Goal: Information Seeking & Learning: Learn about a topic

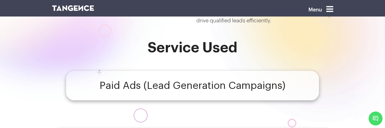
click at [202, 85] on h4 "Paid Ads (Lead Generation Campaigns)" at bounding box center [193, 85] width 186 height 11
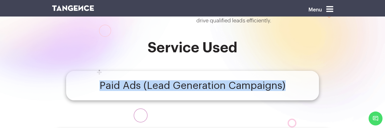
click at [202, 85] on h4 "Paid Ads (Lead Generation Campaigns)" at bounding box center [193, 85] width 186 height 11
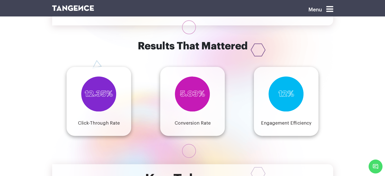
scroll to position [604, 0]
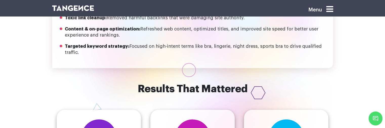
scroll to position [602, 0]
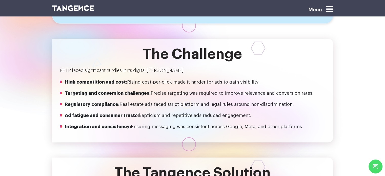
scroll to position [343, 0]
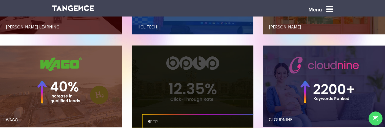
scroll to position [531, 0]
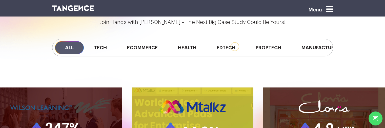
scroll to position [385, 0]
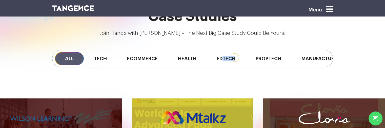
drag, startPoint x: 224, startPoint y: 67, endPoint x: 245, endPoint y: 67, distance: 20.3
click at [245, 67] on div "All Tech Ecommerce Health Edtech Proptech Manufacturing" at bounding box center [192, 58] width 289 height 43
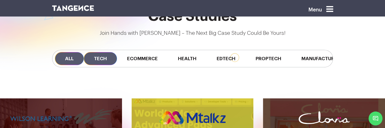
click at [100, 58] on span "Tech" at bounding box center [100, 58] width 33 height 13
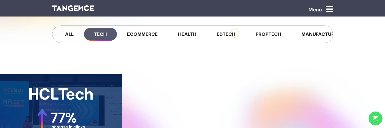
scroll to position [410, 0]
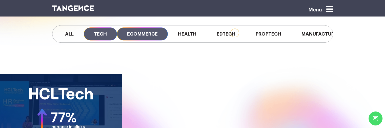
click at [131, 32] on span "Ecommerce" at bounding box center [142, 33] width 51 height 13
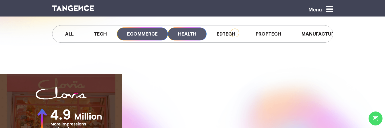
click at [182, 36] on span "Health" at bounding box center [187, 33] width 39 height 13
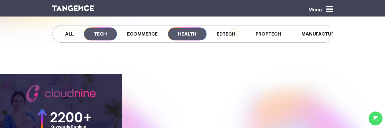
click at [112, 32] on span "Tech" at bounding box center [100, 33] width 33 height 13
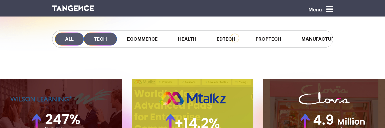
click at [100, 43] on span "Tech" at bounding box center [100, 38] width 33 height 13
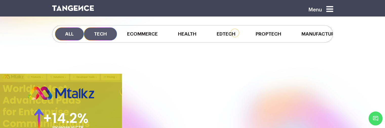
click at [71, 39] on span "All" at bounding box center [69, 33] width 29 height 13
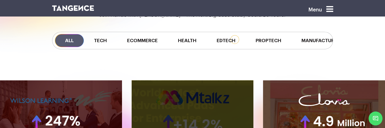
scroll to position [403, 0]
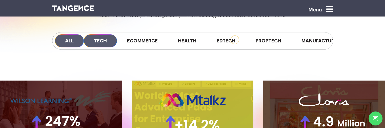
click at [100, 43] on span "Tech" at bounding box center [100, 40] width 33 height 13
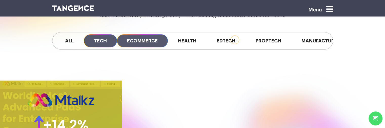
click at [146, 37] on span "Ecommerce" at bounding box center [142, 40] width 51 height 13
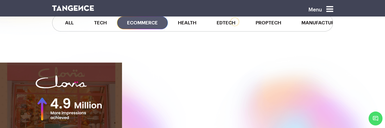
scroll to position [421, 0]
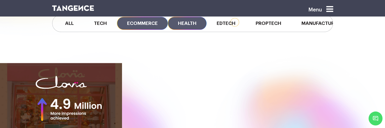
click at [185, 26] on span "Health" at bounding box center [187, 23] width 39 height 13
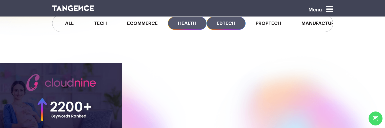
click at [219, 26] on span "Edtech" at bounding box center [226, 23] width 39 height 13
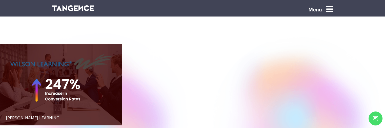
scroll to position [441, 0]
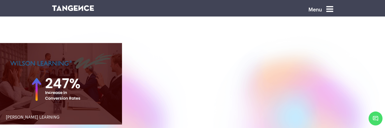
click at [384, 127] on div "[PERSON_NAME] LEARNING" at bounding box center [192, 89] width 385 height 93
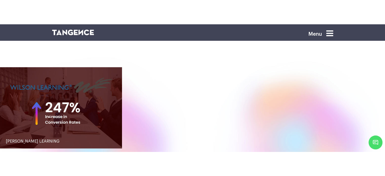
scroll to position [480, 0]
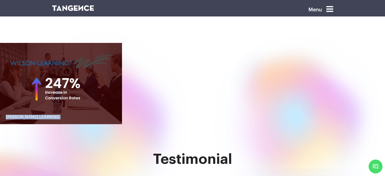
click at [384, 127] on div "[PERSON_NAME] LEARNING" at bounding box center [192, 89] width 385 height 93
click at [384, 127] on div "WILSON LEARNING" at bounding box center [192, 89] width 385 height 93
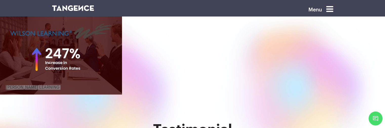
scroll to position [402, 0]
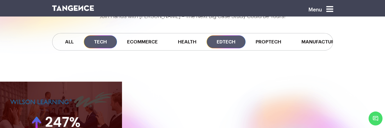
click at [101, 44] on span "Tech" at bounding box center [100, 41] width 33 height 13
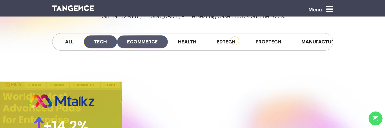
click at [145, 37] on span "Ecommerce" at bounding box center [142, 41] width 51 height 13
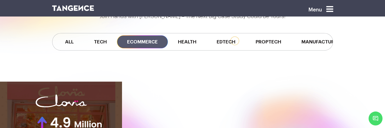
scroll to position [450, 0]
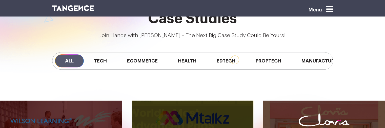
scroll to position [383, 0]
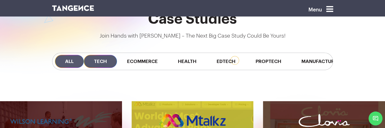
click at [110, 59] on span "Tech" at bounding box center [100, 61] width 33 height 13
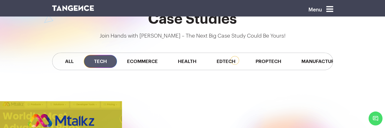
scroll to position [416, 0]
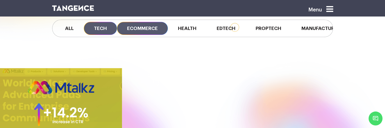
click at [138, 27] on span "Ecommerce" at bounding box center [142, 28] width 51 height 13
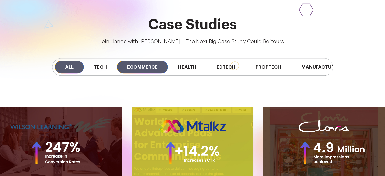
click at [147, 67] on span "Ecommerce" at bounding box center [142, 67] width 51 height 13
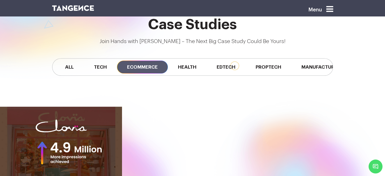
scroll to position [455, 0]
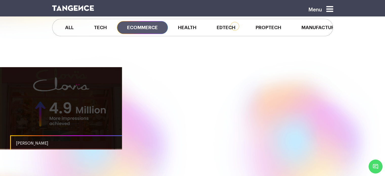
click at [69, 112] on link "button" at bounding box center [61, 107] width 122 height 81
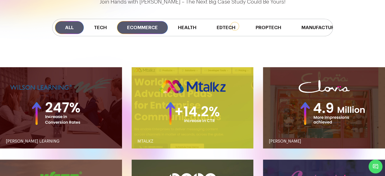
click at [131, 30] on span "Ecommerce" at bounding box center [142, 27] width 51 height 13
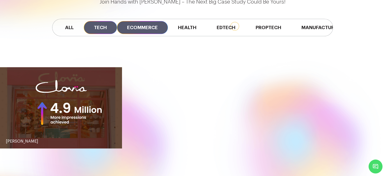
click at [101, 31] on span "Tech" at bounding box center [100, 27] width 33 height 13
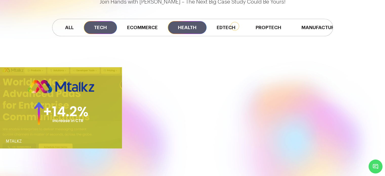
click at [191, 31] on span "Health" at bounding box center [187, 27] width 39 height 13
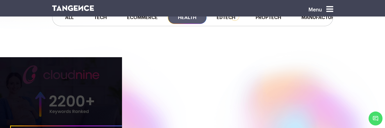
scroll to position [431, 0]
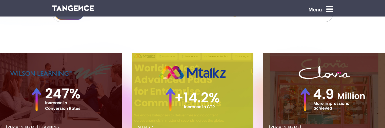
scroll to position [391, 0]
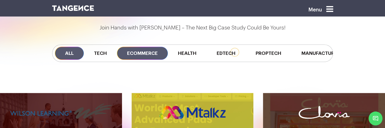
click at [144, 52] on span "Ecommerce" at bounding box center [142, 53] width 51 height 13
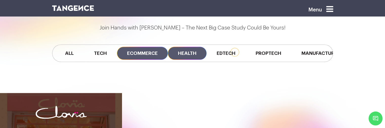
click at [191, 56] on span "Health" at bounding box center [187, 53] width 39 height 13
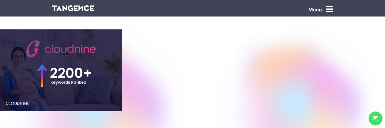
scroll to position [457, 0]
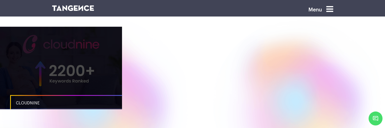
click at [76, 73] on link "button" at bounding box center [61, 67] width 122 height 81
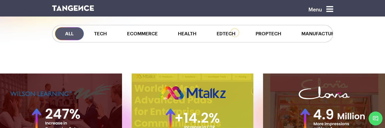
scroll to position [410, 0]
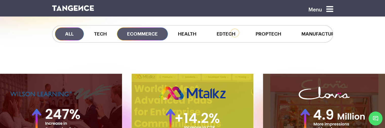
click at [132, 36] on span "Ecommerce" at bounding box center [142, 33] width 51 height 13
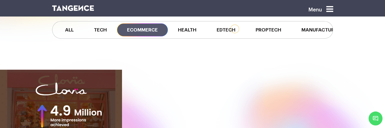
scroll to position [413, 0]
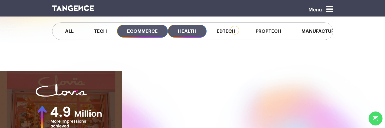
click at [183, 32] on span "Health" at bounding box center [187, 31] width 39 height 13
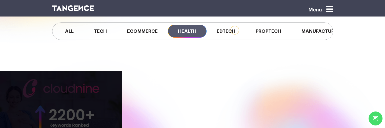
click at [90, 108] on link "button" at bounding box center [61, 111] width 122 height 81
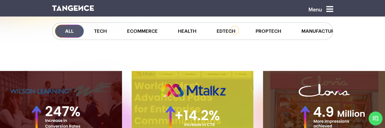
click at [143, 24] on div "All Tech Ecommerce Health Edtech Proptech Manufacturing" at bounding box center [192, 30] width 281 height 17
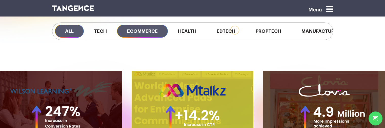
click at [143, 26] on span "Ecommerce" at bounding box center [142, 31] width 51 height 13
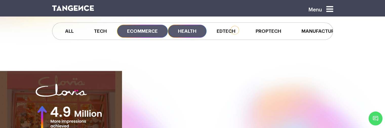
click at [180, 27] on span "Health" at bounding box center [187, 31] width 39 height 13
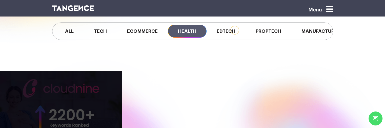
click at [68, 113] on link "button" at bounding box center [61, 111] width 122 height 81
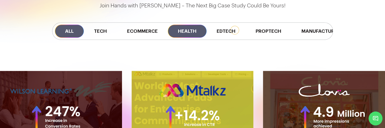
click at [202, 34] on span "Health" at bounding box center [187, 31] width 39 height 13
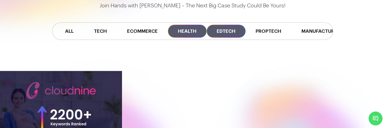
click at [226, 31] on span "Edtech" at bounding box center [226, 31] width 39 height 13
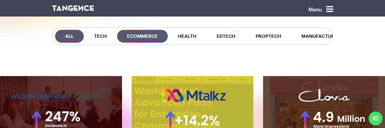
scroll to position [413, 0]
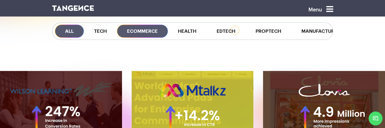
click at [148, 33] on span "Ecommerce" at bounding box center [142, 31] width 51 height 13
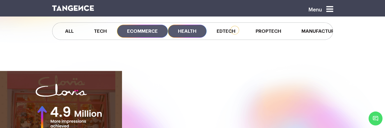
click at [175, 32] on span "Health" at bounding box center [187, 31] width 39 height 13
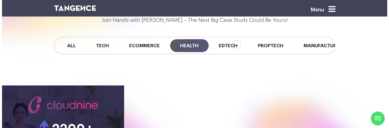
scroll to position [398, 0]
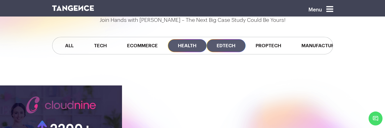
click at [216, 42] on span "Edtech" at bounding box center [226, 45] width 39 height 13
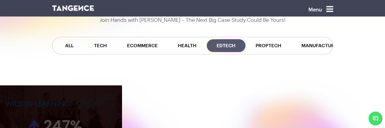
click at [76, 104] on link "button" at bounding box center [61, 125] width 122 height 81
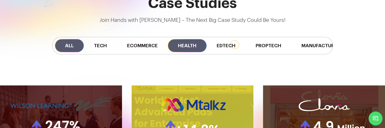
click at [191, 41] on span "Health" at bounding box center [187, 45] width 39 height 13
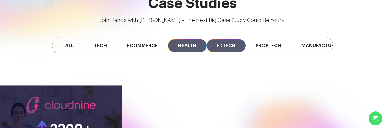
click at [223, 43] on span "Edtech" at bounding box center [226, 45] width 39 height 13
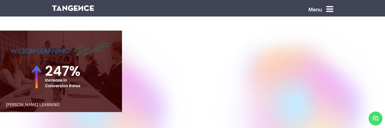
scroll to position [454, 0]
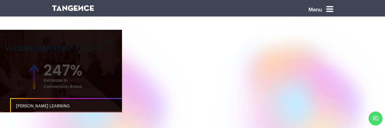
click at [58, 75] on link "button" at bounding box center [61, 70] width 122 height 81
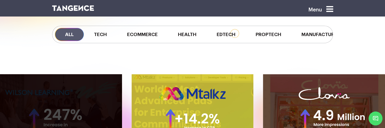
scroll to position [406, 0]
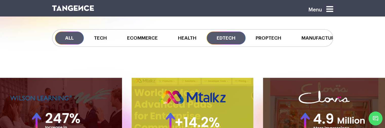
click at [232, 36] on span "Edtech" at bounding box center [226, 37] width 39 height 13
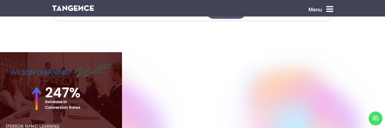
scroll to position [433, 0]
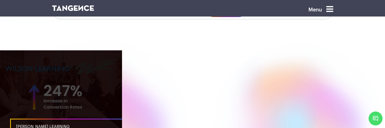
click at [56, 85] on link "button" at bounding box center [61, 90] width 122 height 81
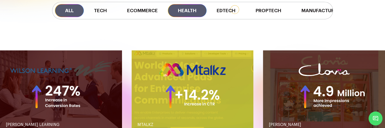
click at [194, 10] on span "Health" at bounding box center [187, 10] width 39 height 13
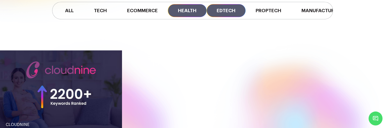
click at [220, 12] on span "Edtech" at bounding box center [226, 10] width 39 height 13
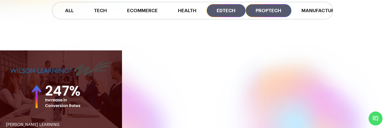
click at [269, 14] on span "Proptech" at bounding box center [269, 10] width 46 height 13
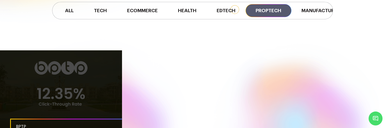
click at [84, 93] on link "button" at bounding box center [61, 90] width 122 height 81
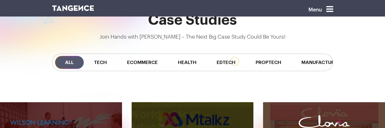
scroll to position [380, 0]
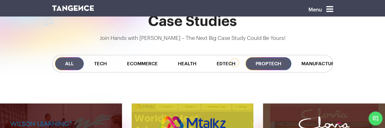
click at [283, 66] on span "Proptech" at bounding box center [269, 63] width 46 height 13
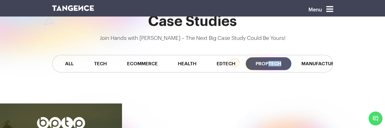
drag, startPoint x: 272, startPoint y: 71, endPoint x: 285, endPoint y: 71, distance: 13.7
click at [285, 71] on div "All Tech Ecommerce Health Edtech Proptech Manufacturing" at bounding box center [192, 63] width 281 height 17
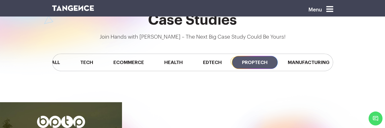
scroll to position [0, 26]
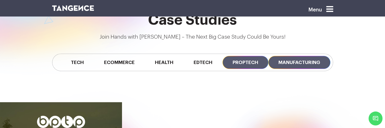
click at [286, 61] on span "Manufacturing" at bounding box center [300, 62] width 62 height 13
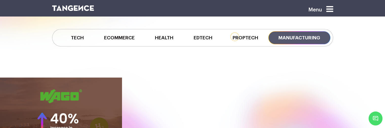
scroll to position [407, 0]
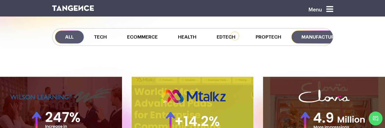
click at [311, 38] on span "Manufacturing" at bounding box center [323, 36] width 62 height 13
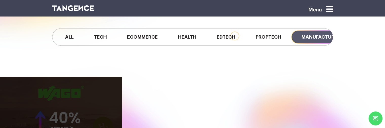
click at [75, 100] on link "button" at bounding box center [61, 117] width 122 height 81
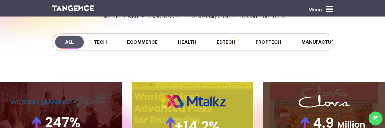
scroll to position [407, 0]
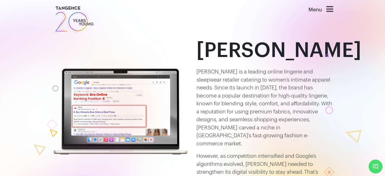
click at [310, 85] on p "Clovia is a leading online lingerie and sleepwear retailer catering to women’s …" at bounding box center [265, 108] width 137 height 80
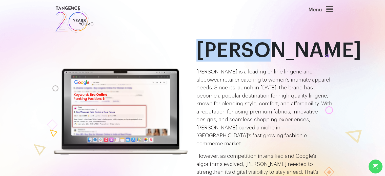
drag, startPoint x: 197, startPoint y: 55, endPoint x: 256, endPoint y: 55, distance: 58.3
click at [256, 55] on h1 "Clovia" at bounding box center [265, 50] width 137 height 22
copy h1 "Clovia"
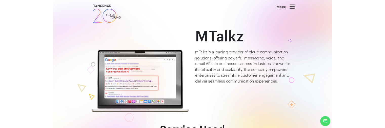
scroll to position [12, 0]
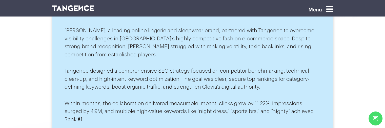
scroll to position [226, 0]
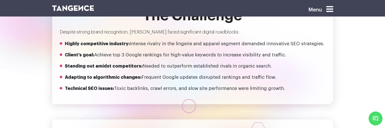
scroll to position [338, 0]
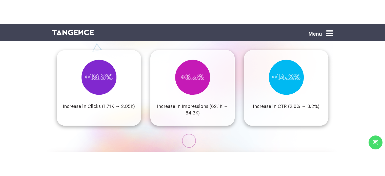
scroll to position [582, 0]
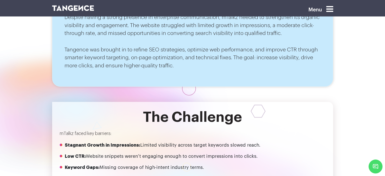
scroll to position [235, 0]
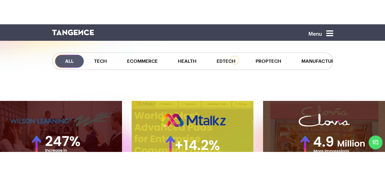
scroll to position [446, 0]
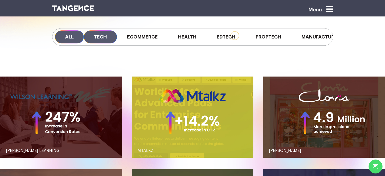
click at [107, 39] on span "Tech" at bounding box center [100, 36] width 33 height 13
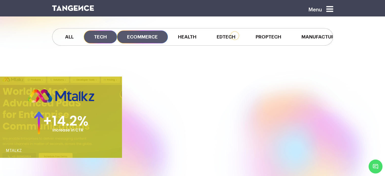
click at [139, 34] on span "Ecommerce" at bounding box center [142, 36] width 51 height 13
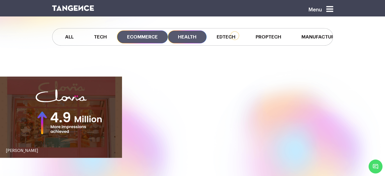
click at [188, 35] on span "Health" at bounding box center [187, 36] width 39 height 13
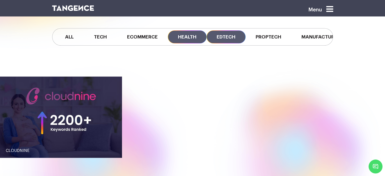
click at [227, 40] on span "Edtech" at bounding box center [226, 36] width 39 height 13
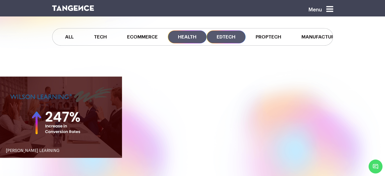
click at [194, 35] on span "Health" at bounding box center [187, 36] width 39 height 13
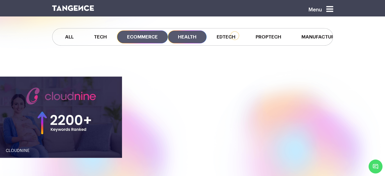
click at [151, 35] on span "Ecommerce" at bounding box center [142, 36] width 51 height 13
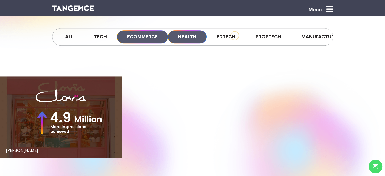
click at [185, 39] on span "Health" at bounding box center [187, 36] width 39 height 13
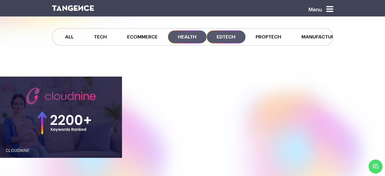
click at [232, 38] on span "Edtech" at bounding box center [226, 36] width 39 height 13
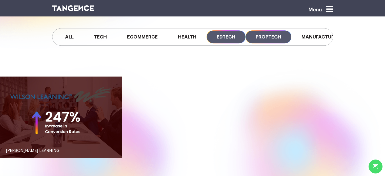
click at [262, 37] on span "Proptech" at bounding box center [269, 36] width 46 height 13
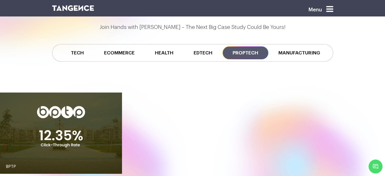
scroll to position [428, 0]
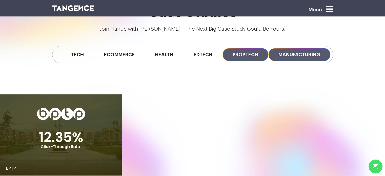
click at [293, 51] on span "Manufacturing" at bounding box center [300, 54] width 62 height 13
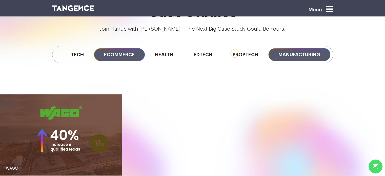
click at [119, 54] on span "Ecommerce" at bounding box center [119, 54] width 51 height 13
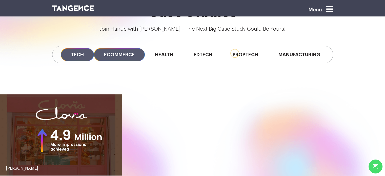
click at [69, 52] on span "Tech" at bounding box center [77, 54] width 33 height 13
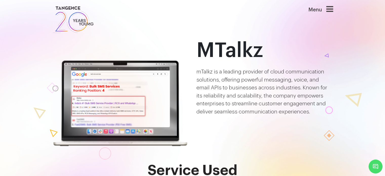
click at [175, 20] on div at bounding box center [49, 144] width 280 height 332
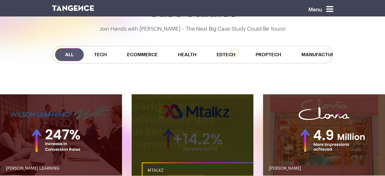
scroll to position [448, 0]
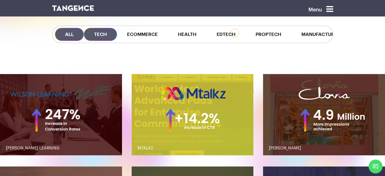
click at [102, 33] on span "Tech" at bounding box center [100, 34] width 33 height 13
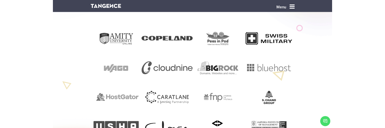
scroll to position [177, 0]
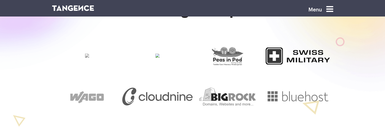
scroll to position [151, 0]
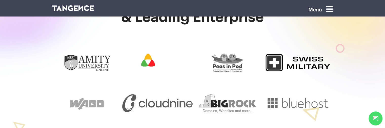
scroll to position [144, 0]
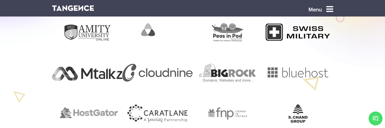
scroll to position [175, 0]
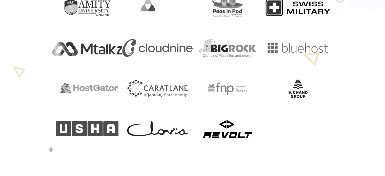
scroll to position [235, 0]
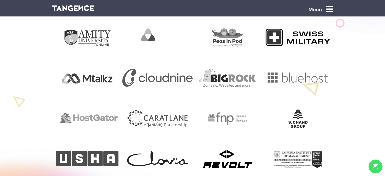
scroll to position [215, 0]
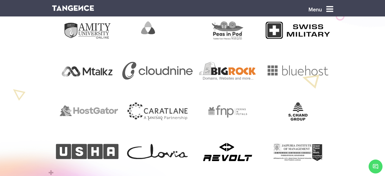
drag, startPoint x: 0, startPoint y: 0, endPoint x: 219, endPoint y: 72, distance: 230.4
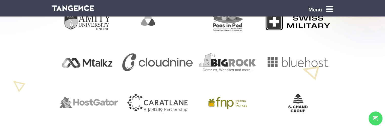
scroll to position [185, 0]
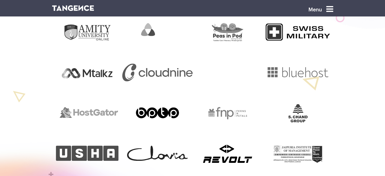
scroll to position [214, 0]
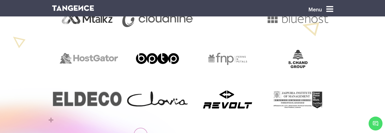
scroll to position [250, 0]
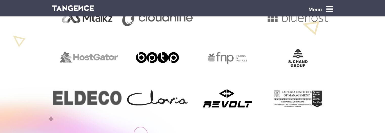
scroll to position [235, 0]
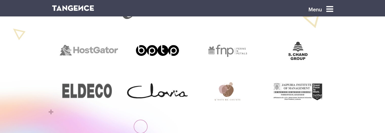
scroll to position [241, 0]
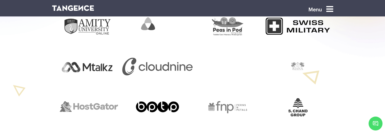
scroll to position [186, 0]
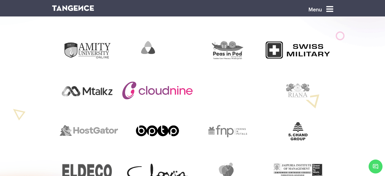
scroll to position [196, 0]
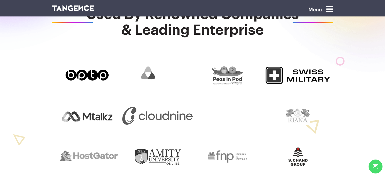
scroll to position [170, 0]
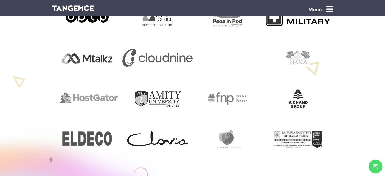
scroll to position [229, 0]
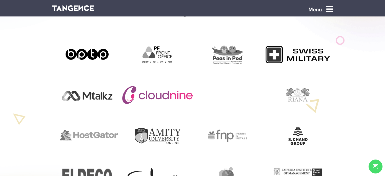
scroll to position [191, 0]
